Goal: Information Seeking & Learning: Learn about a topic

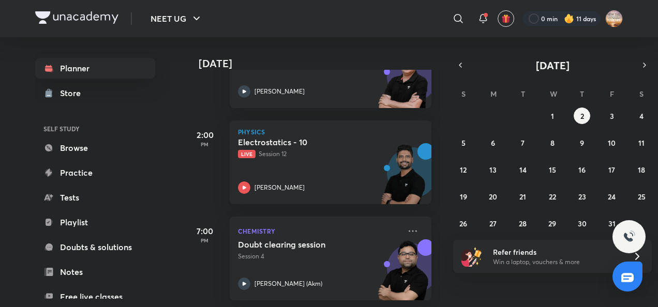
scroll to position [298, 0]
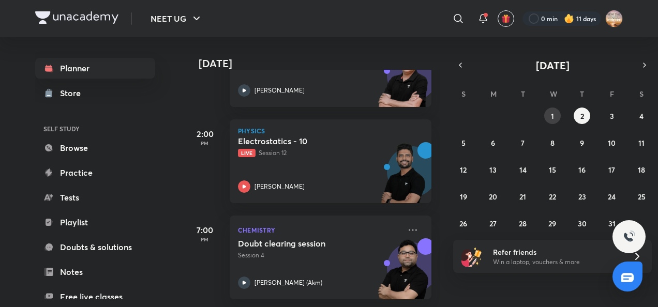
click at [555, 120] on button "1" at bounding box center [552, 116] width 17 height 17
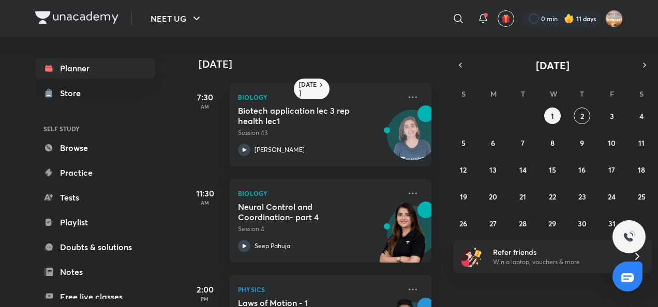
scroll to position [68, 0]
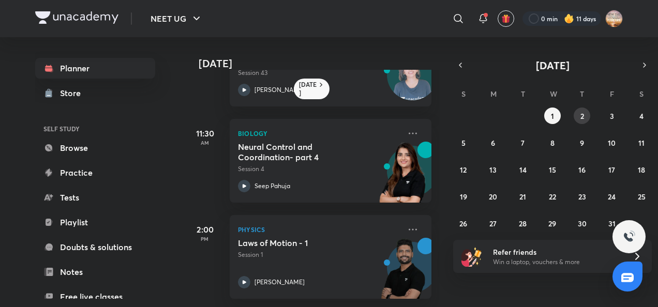
click at [582, 117] on abbr "2" at bounding box center [582, 116] width 4 height 10
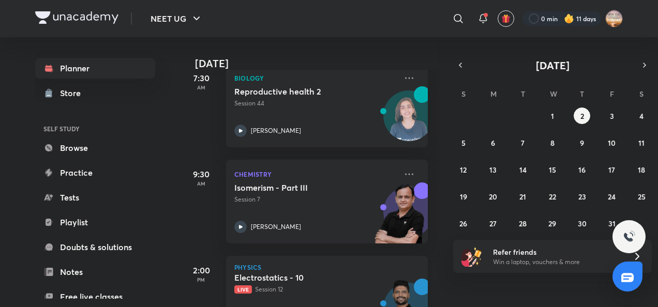
scroll to position [307, 4]
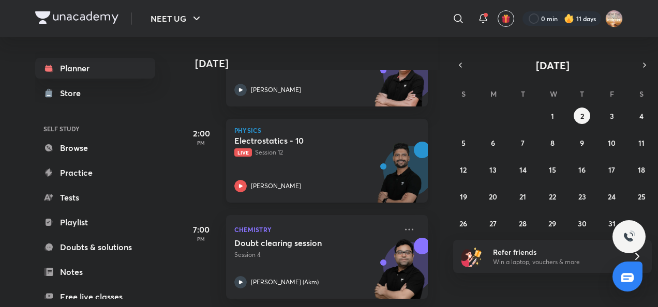
click at [240, 180] on icon at bounding box center [240, 186] width 12 height 12
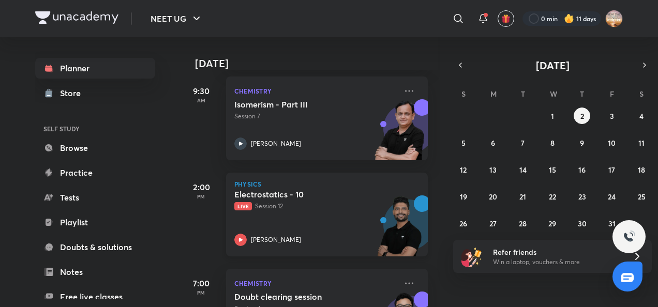
scroll to position [243, 4]
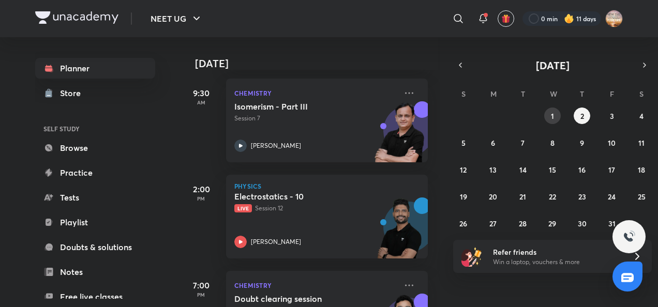
click at [551, 117] on abbr "1" at bounding box center [552, 116] width 3 height 10
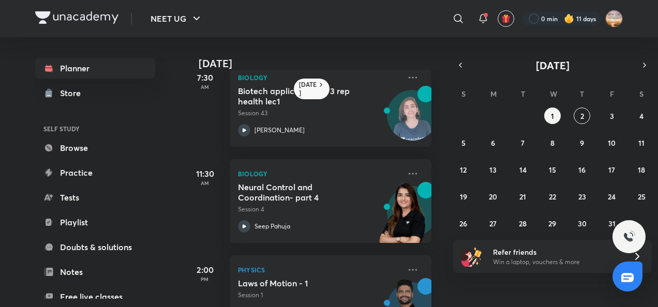
scroll to position [20, 0]
click at [243, 225] on icon at bounding box center [244, 226] width 4 height 4
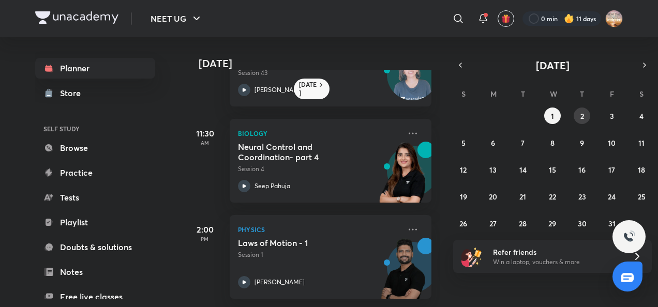
click at [576, 117] on button "2" at bounding box center [581, 116] width 17 height 17
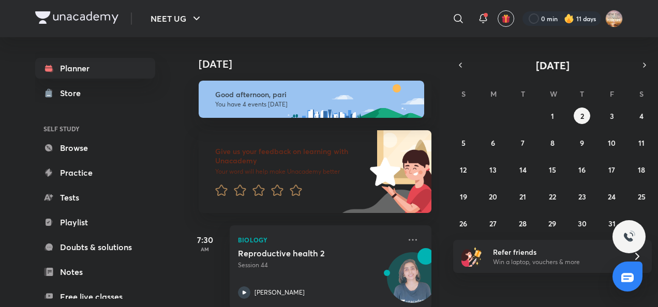
scroll to position [307, 0]
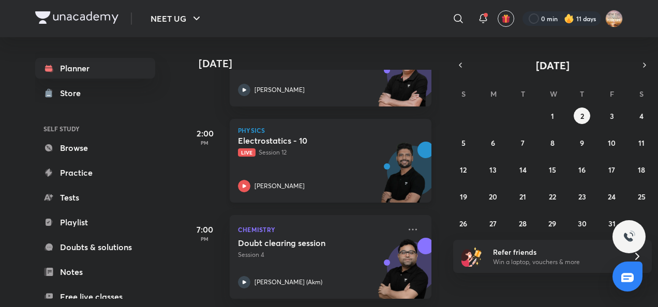
click at [253, 180] on div "Prateek Jain" at bounding box center [319, 186] width 162 height 12
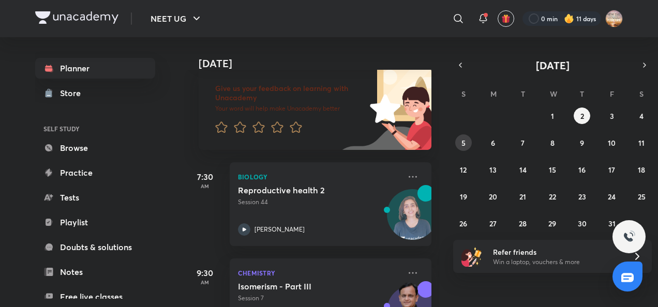
scroll to position [61, 0]
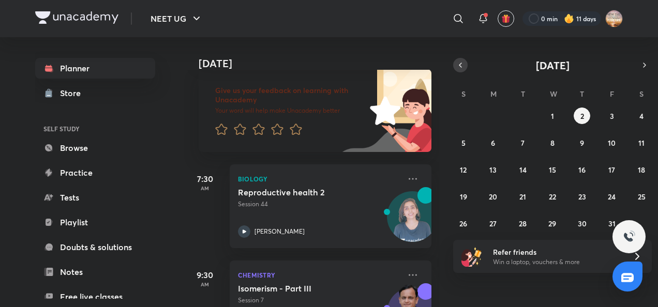
click at [454, 60] on button "button" at bounding box center [460, 65] width 14 height 14
click at [523, 229] on button "30" at bounding box center [522, 223] width 17 height 17
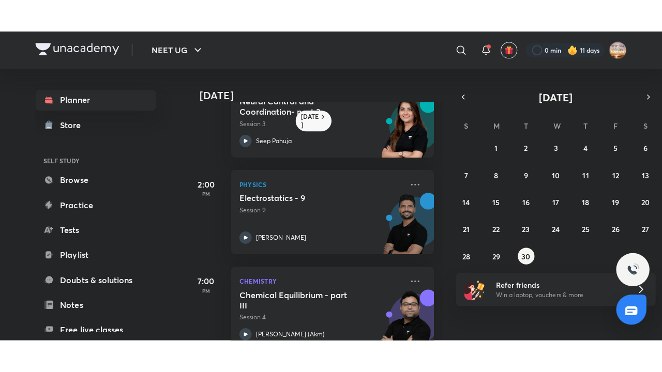
scroll to position [260, 0]
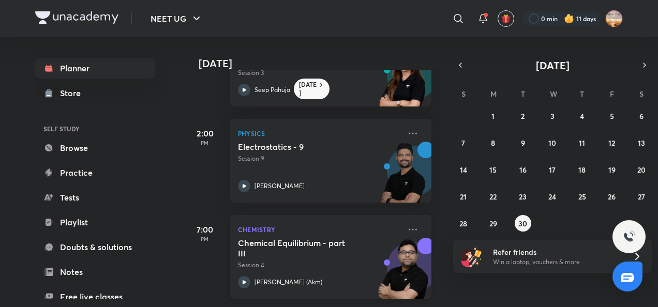
click at [238, 277] on div at bounding box center [244, 282] width 12 height 12
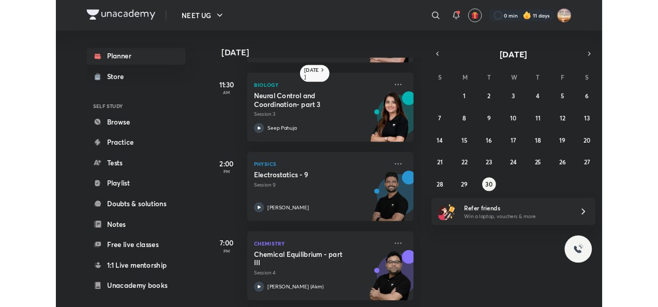
scroll to position [195, 0]
